Goal: Navigation & Orientation: Find specific page/section

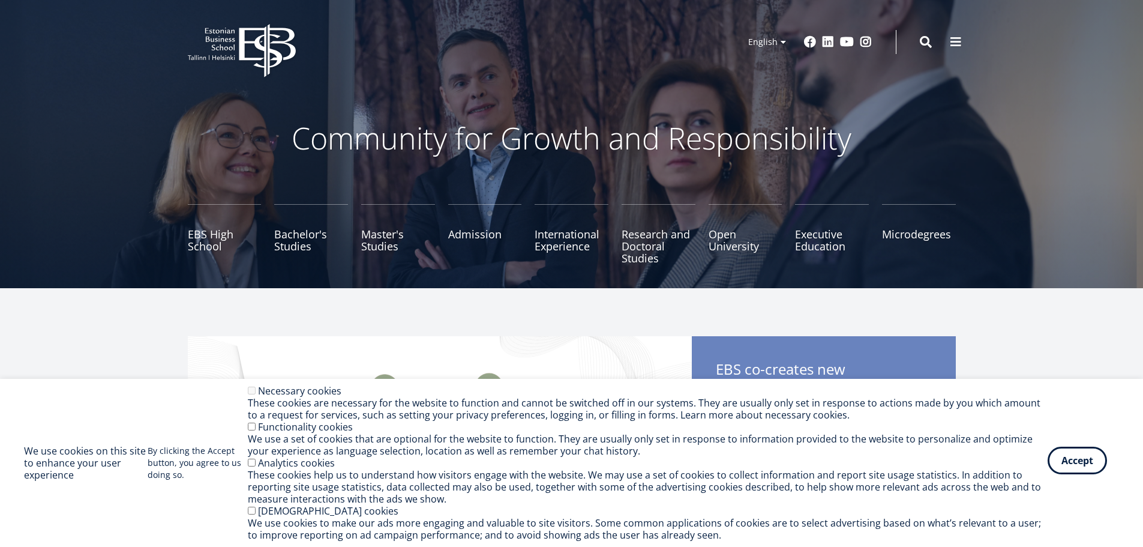
click at [1075, 463] on button "Accept" at bounding box center [1077, 461] width 59 height 28
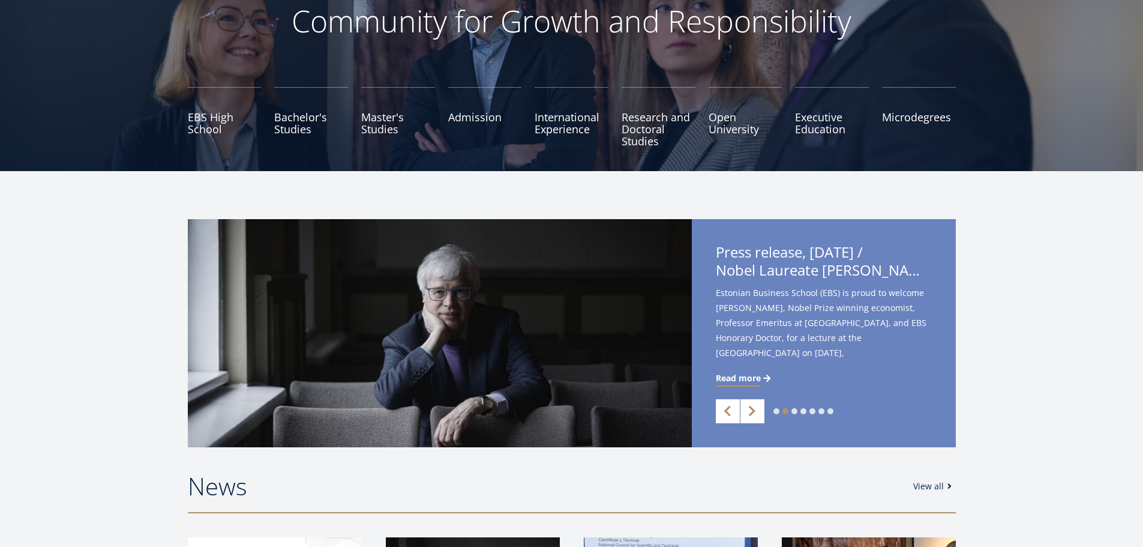
scroll to position [120, 0]
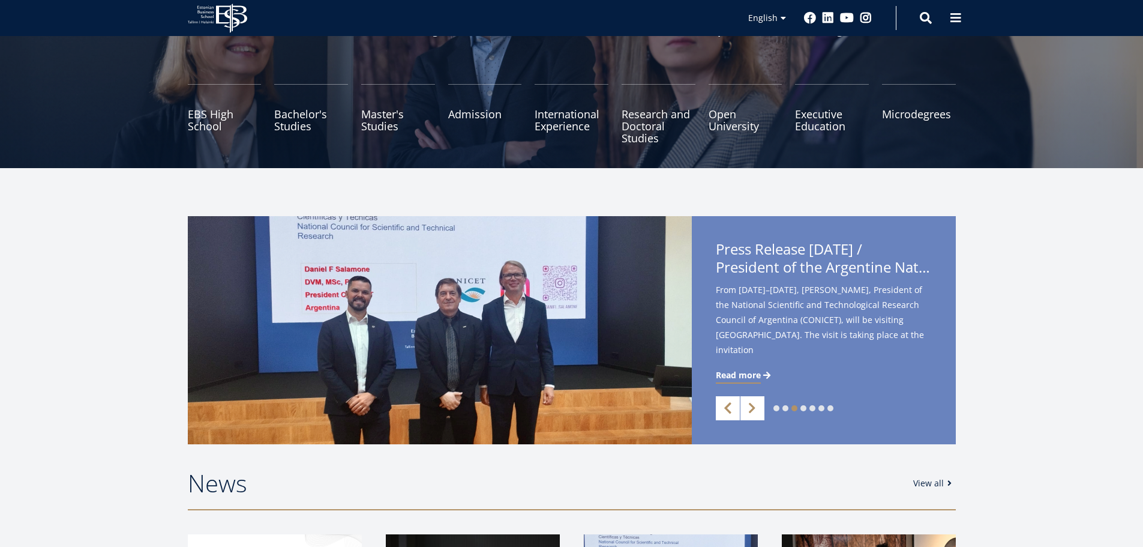
click at [721, 412] on link "Previous" at bounding box center [728, 408] width 24 height 24
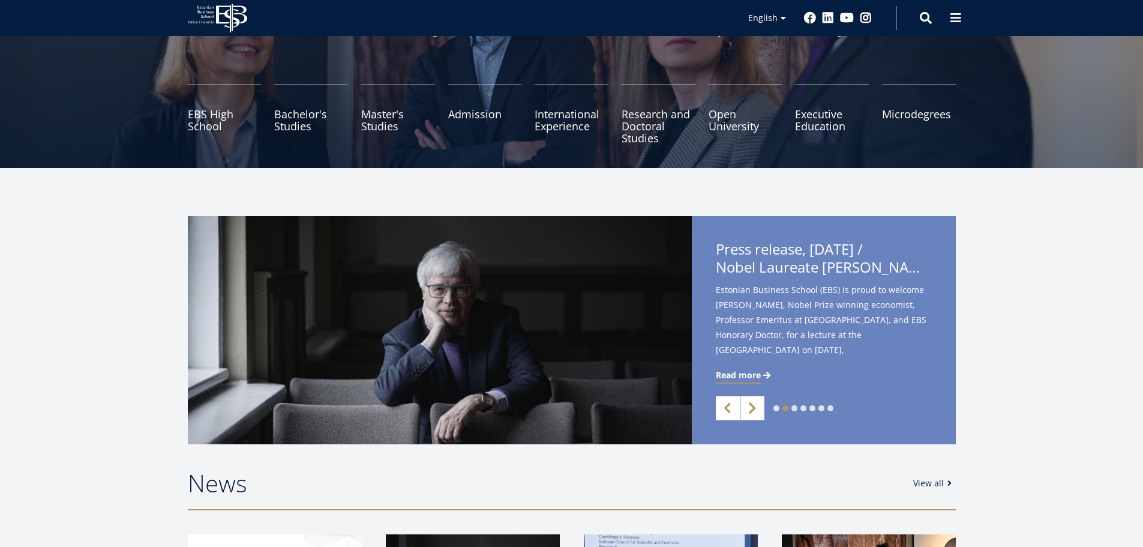
click at [748, 408] on link "Next" at bounding box center [753, 408] width 24 height 24
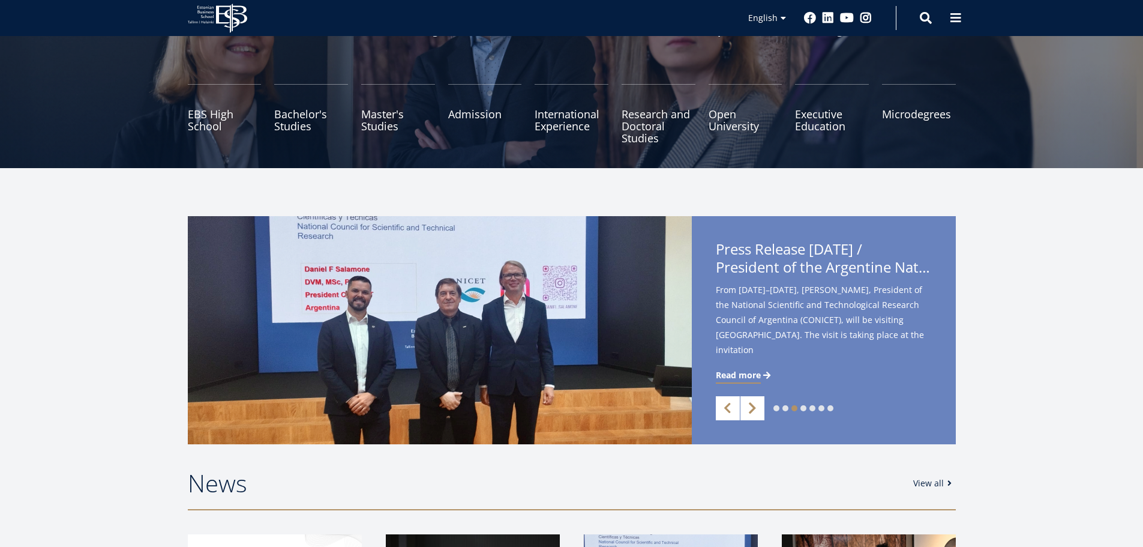
click at [748, 408] on link "Next" at bounding box center [753, 408] width 24 height 24
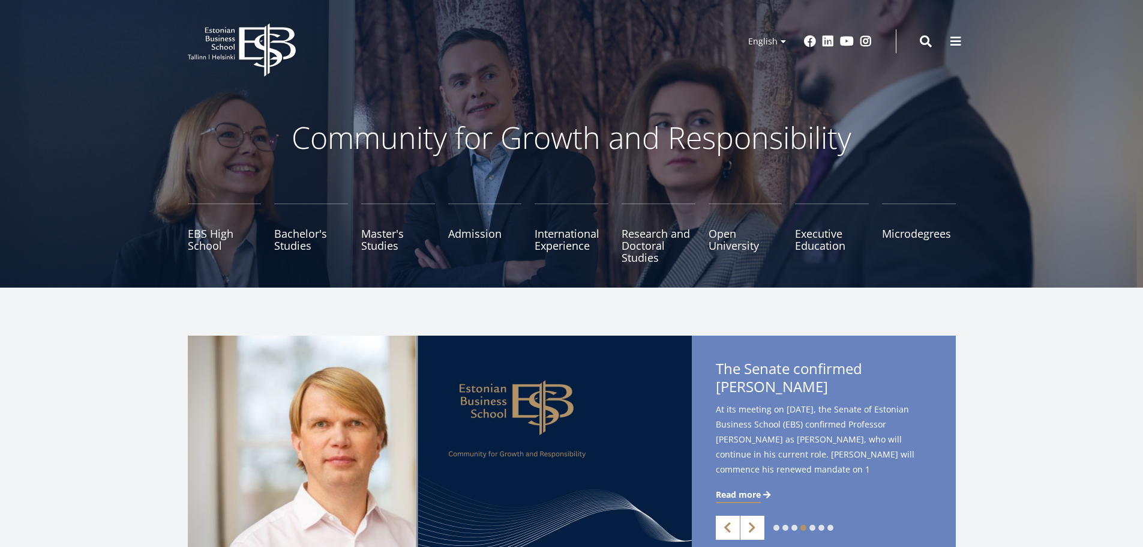
scroll to position [0, 0]
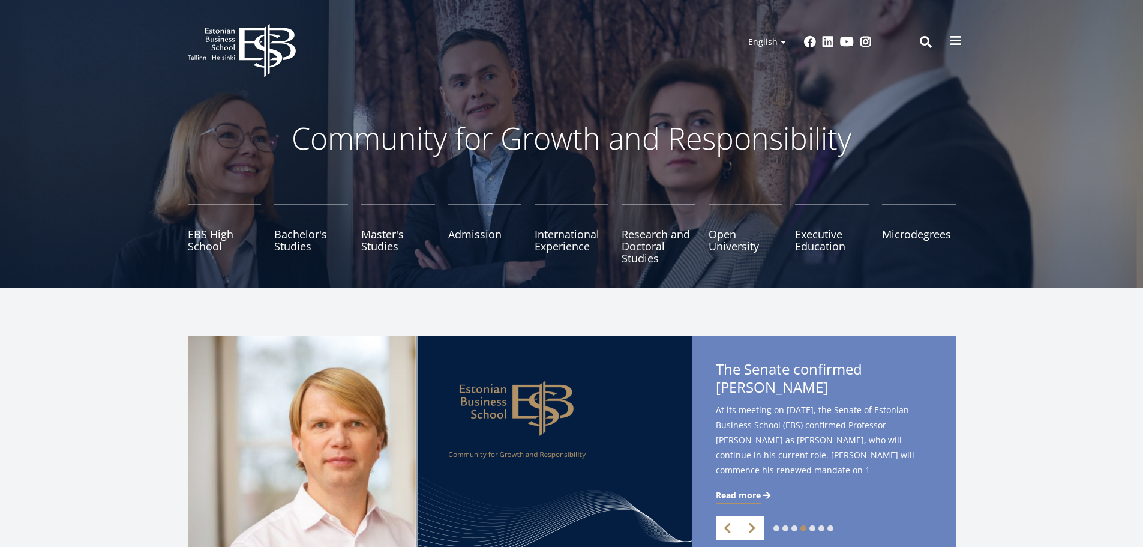
click at [954, 39] on span at bounding box center [956, 41] width 12 height 12
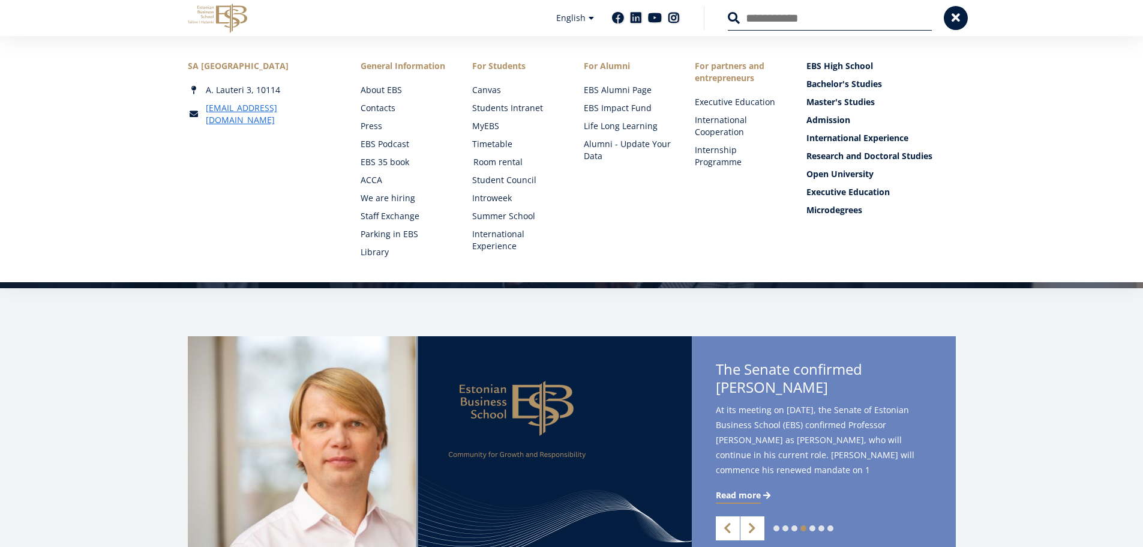
click at [484, 161] on link "Room rental" at bounding box center [518, 162] width 88 height 12
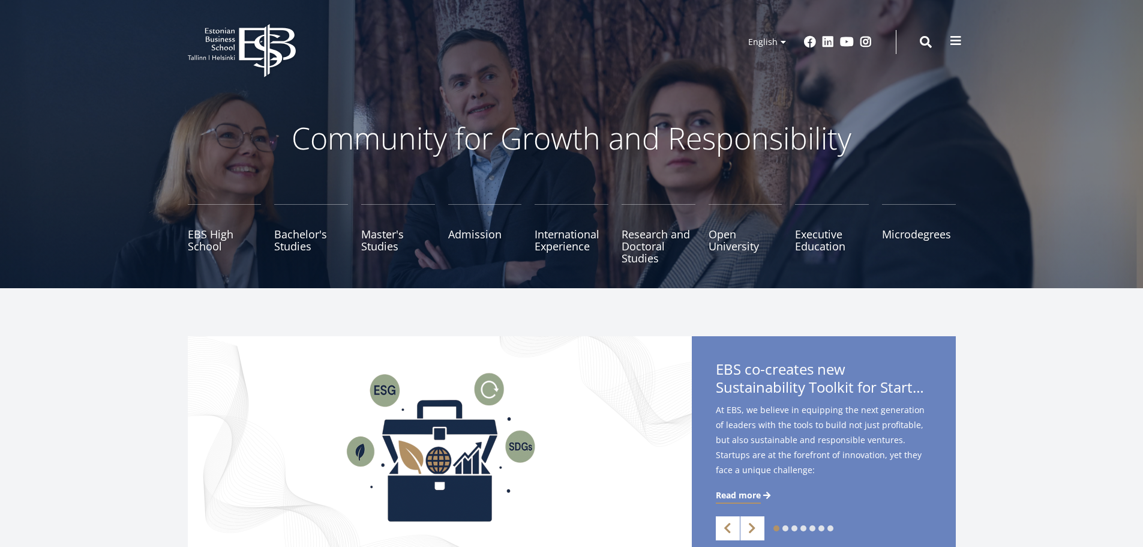
click at [956, 37] on span at bounding box center [956, 41] width 12 height 12
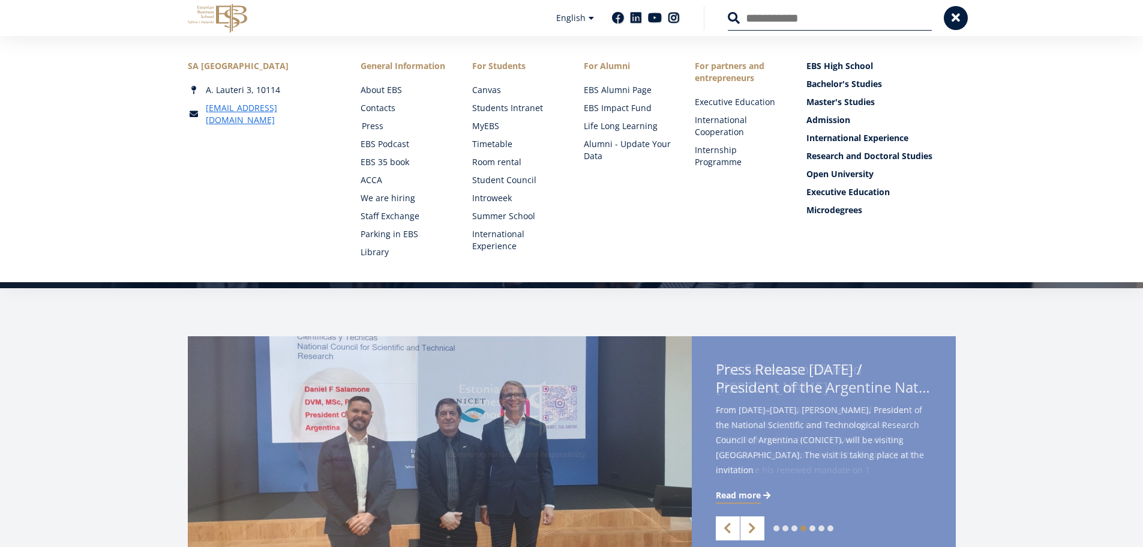
click at [373, 124] on link "Press" at bounding box center [406, 126] width 88 height 12
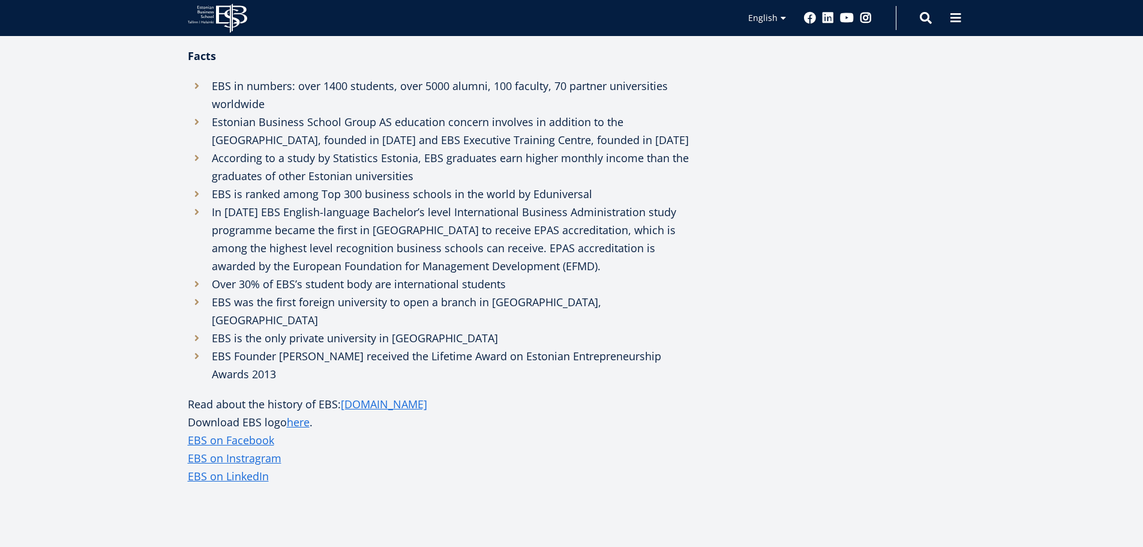
scroll to position [480, 0]
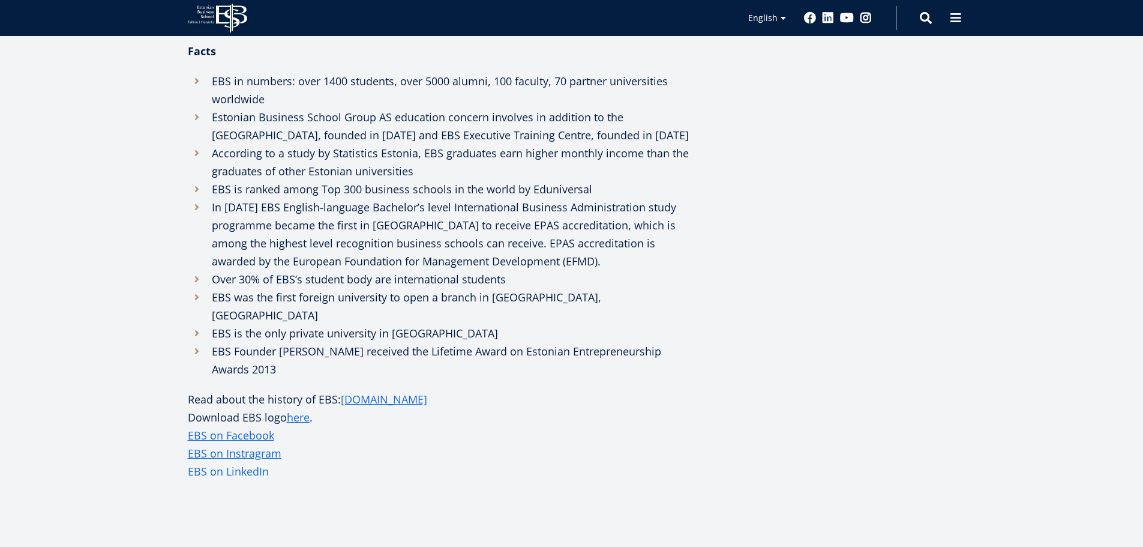
click at [238, 462] on link "EBS on LinkedIn" at bounding box center [228, 471] width 81 height 18
